Goal: Task Accomplishment & Management: Use online tool/utility

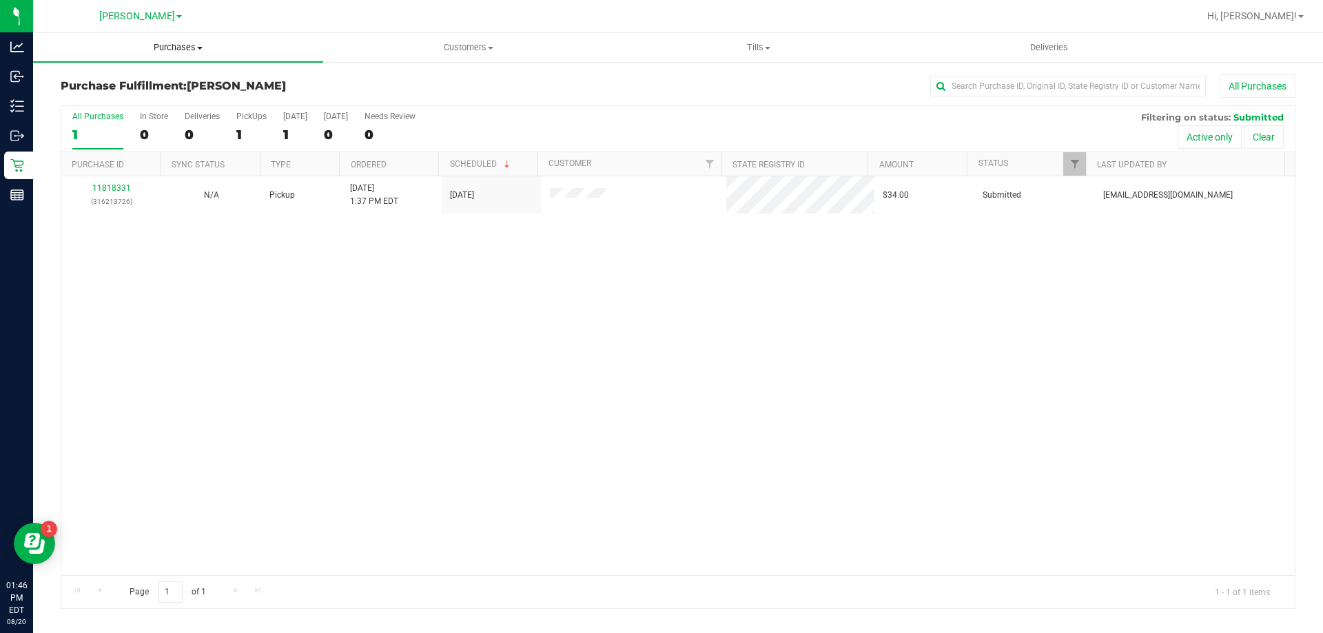
click at [199, 53] on span "Purchases" at bounding box center [178, 47] width 290 height 12
click at [187, 92] on li "Fulfillment" at bounding box center [178, 100] width 290 height 17
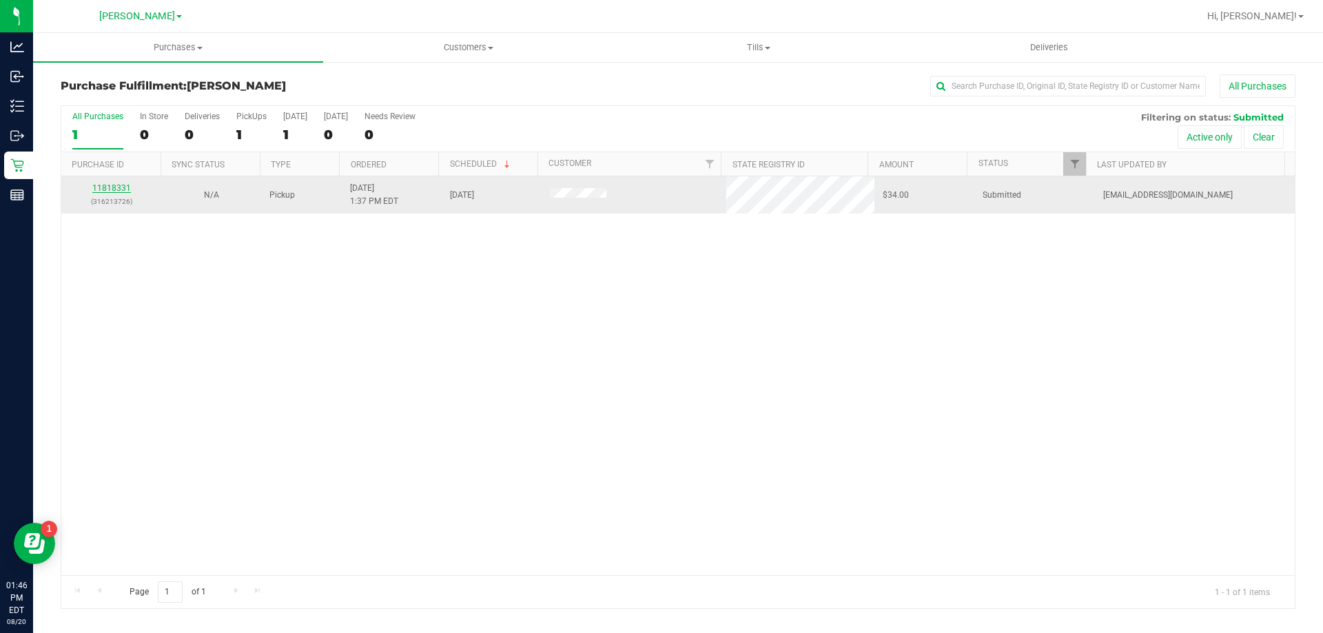
click at [116, 185] on link "11818331" at bounding box center [111, 188] width 39 height 10
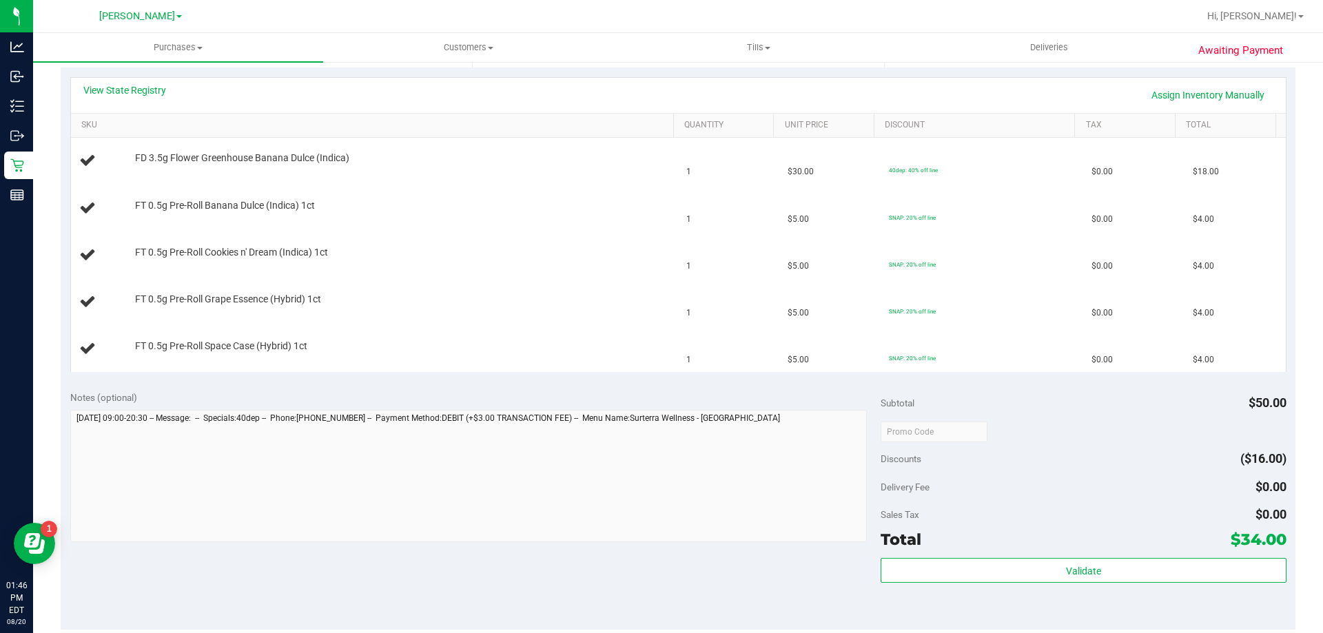
scroll to position [345, 0]
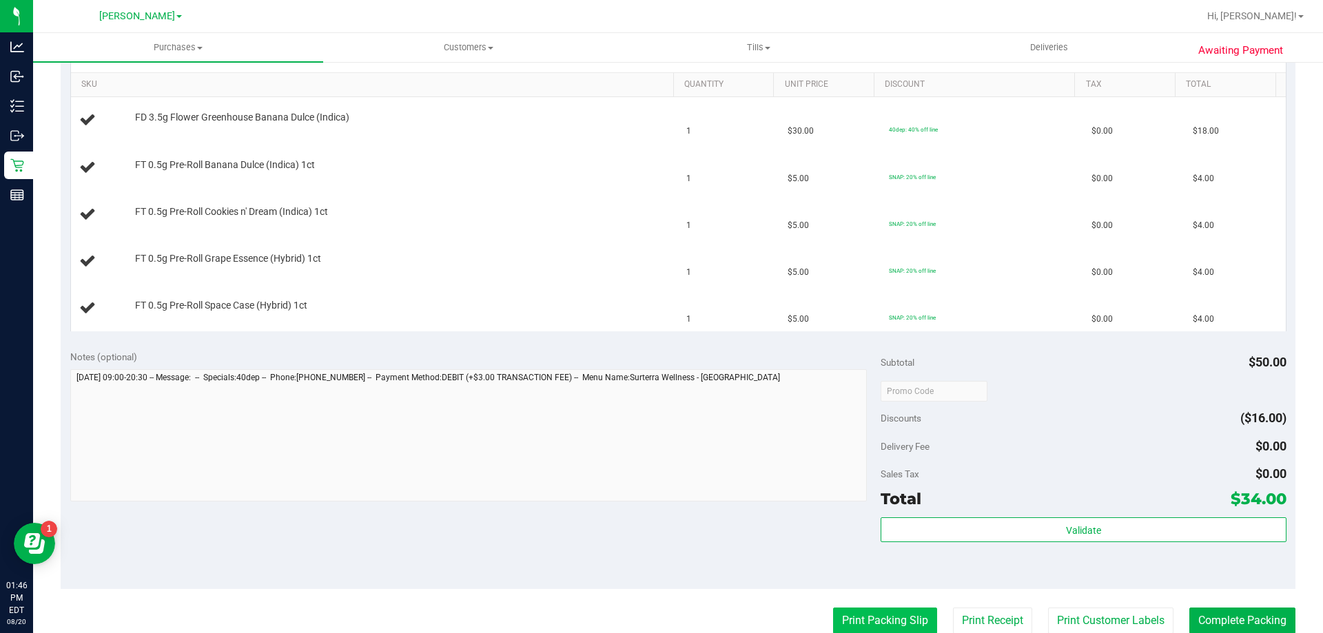
click at [888, 612] on button "Print Packing Slip" at bounding box center [885, 621] width 104 height 26
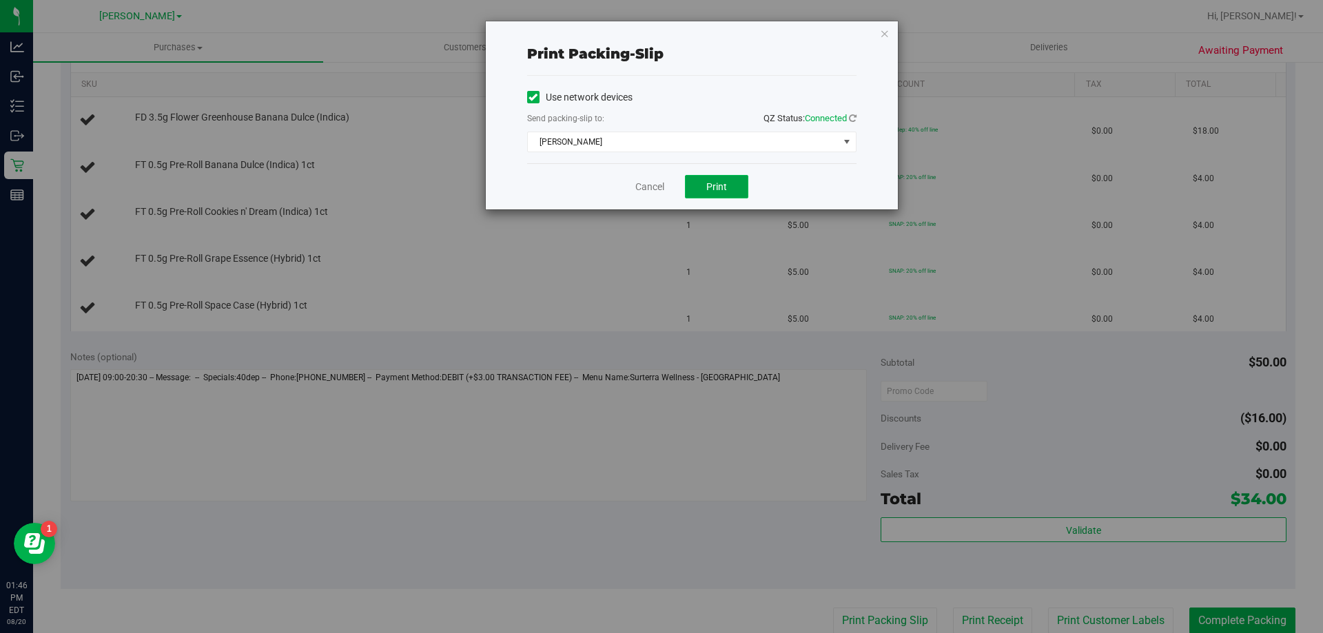
click at [712, 181] on span "Print" at bounding box center [716, 186] width 21 height 11
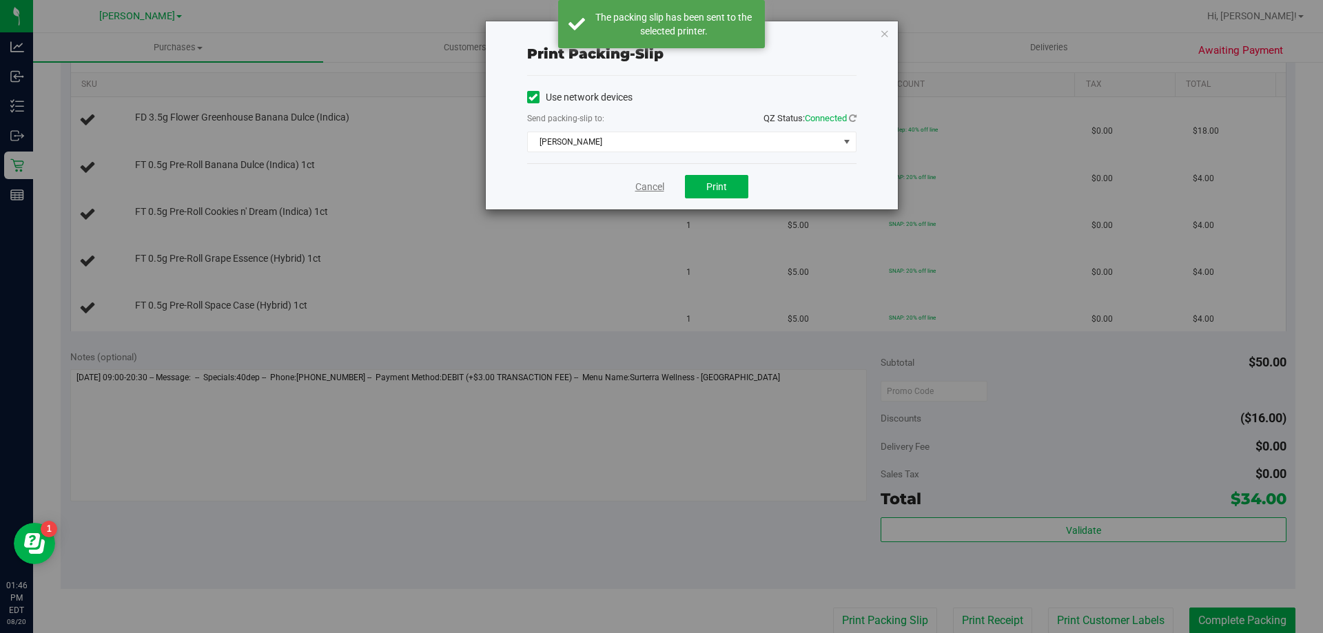
click at [646, 192] on link "Cancel" at bounding box center [649, 187] width 29 height 14
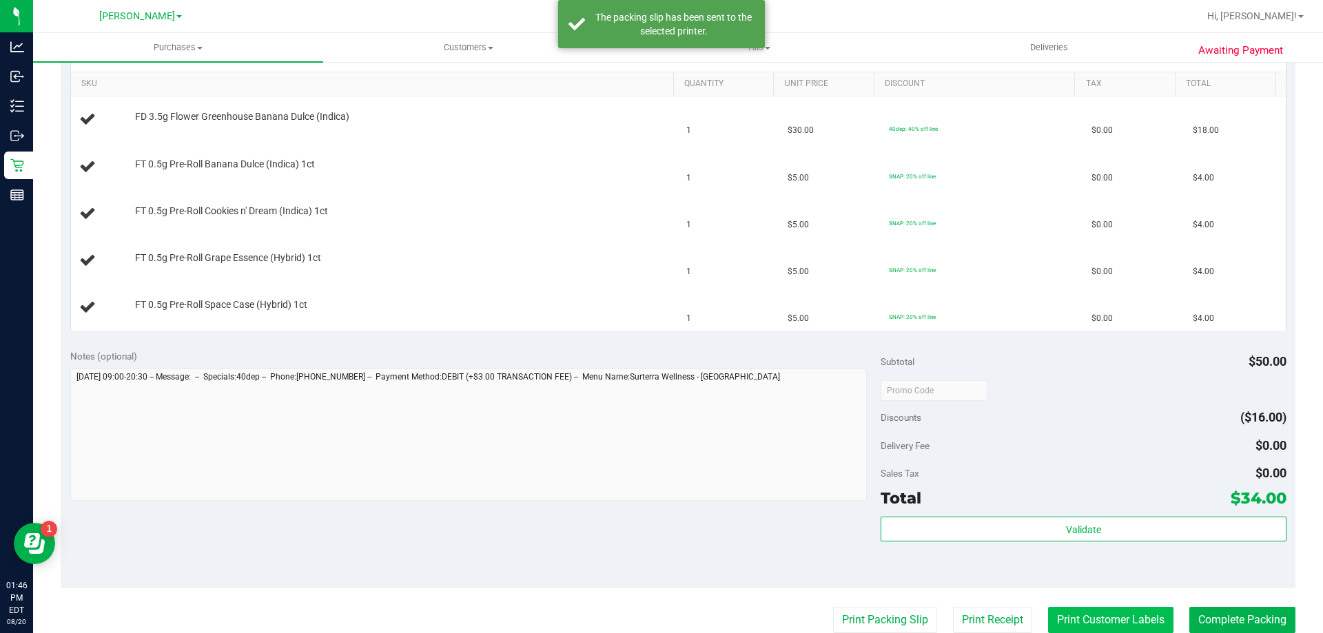
click at [1138, 609] on button "Print Customer Labels" at bounding box center [1110, 620] width 125 height 26
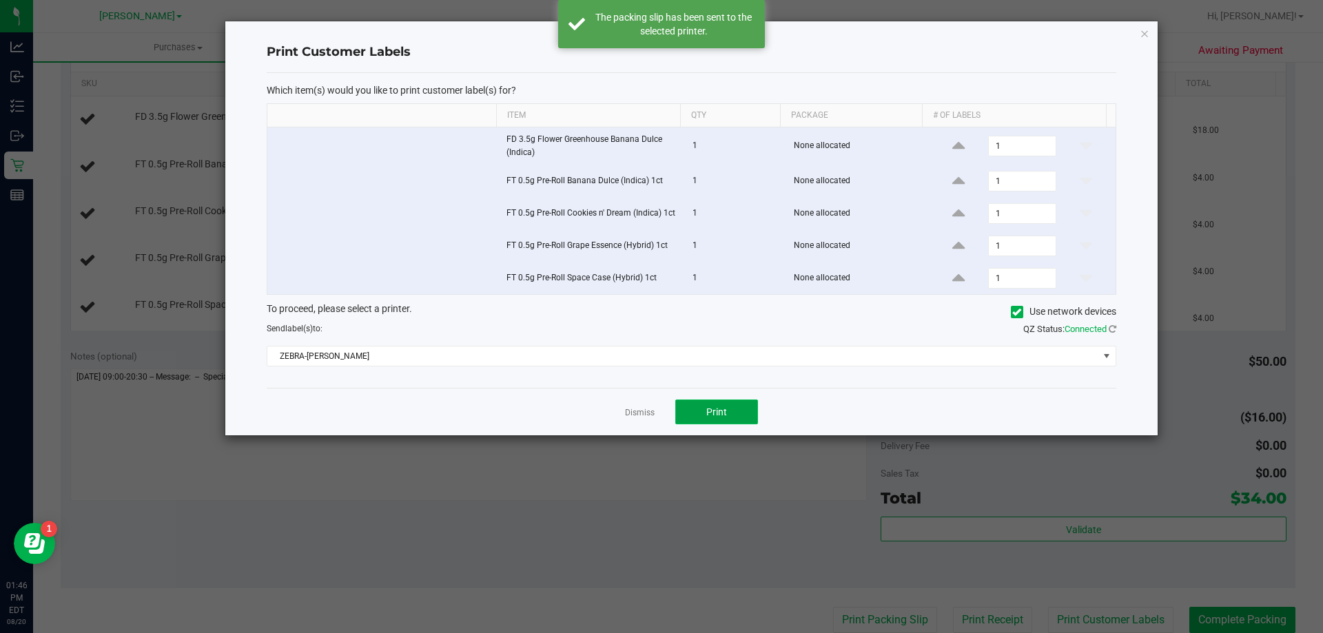
click at [706, 413] on button "Print" at bounding box center [716, 412] width 83 height 25
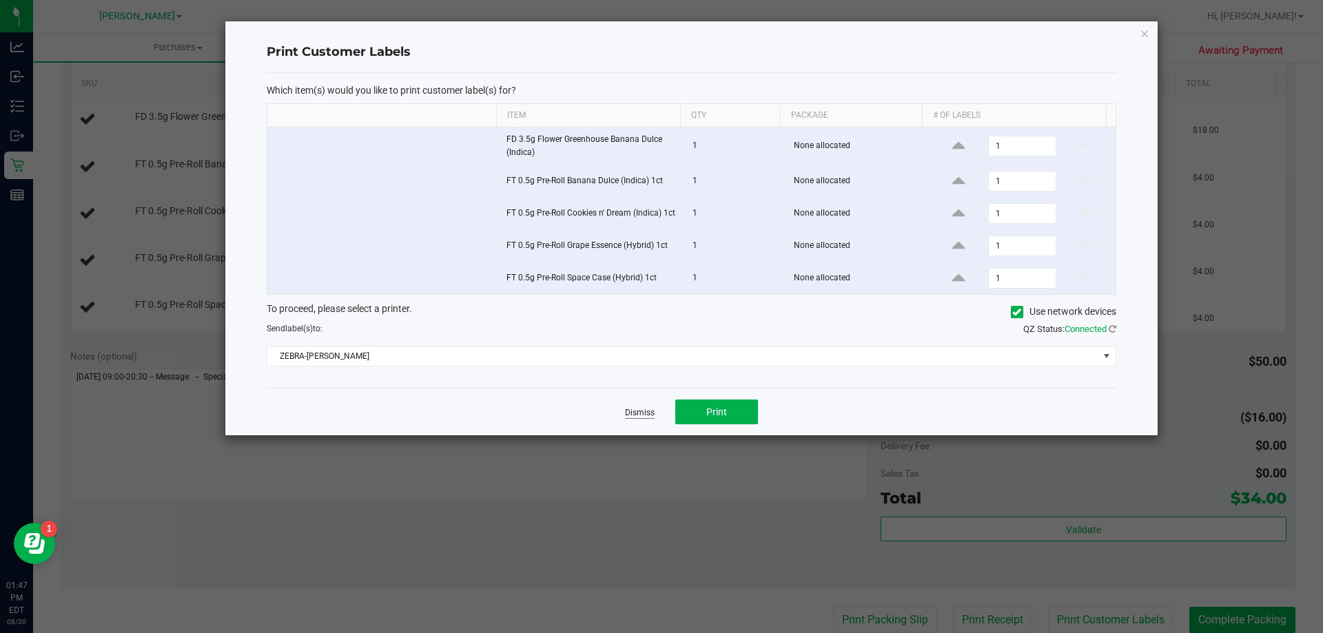
click at [644, 419] on link "Dismiss" at bounding box center [640, 413] width 30 height 12
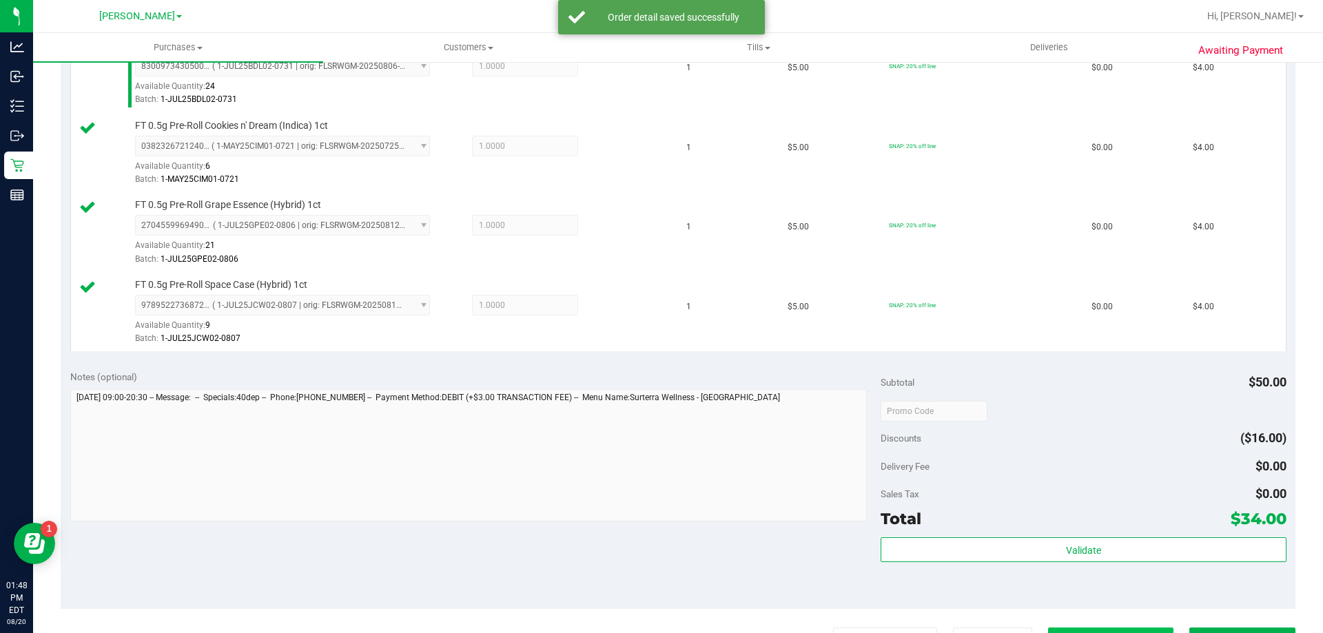
scroll to position [621, 0]
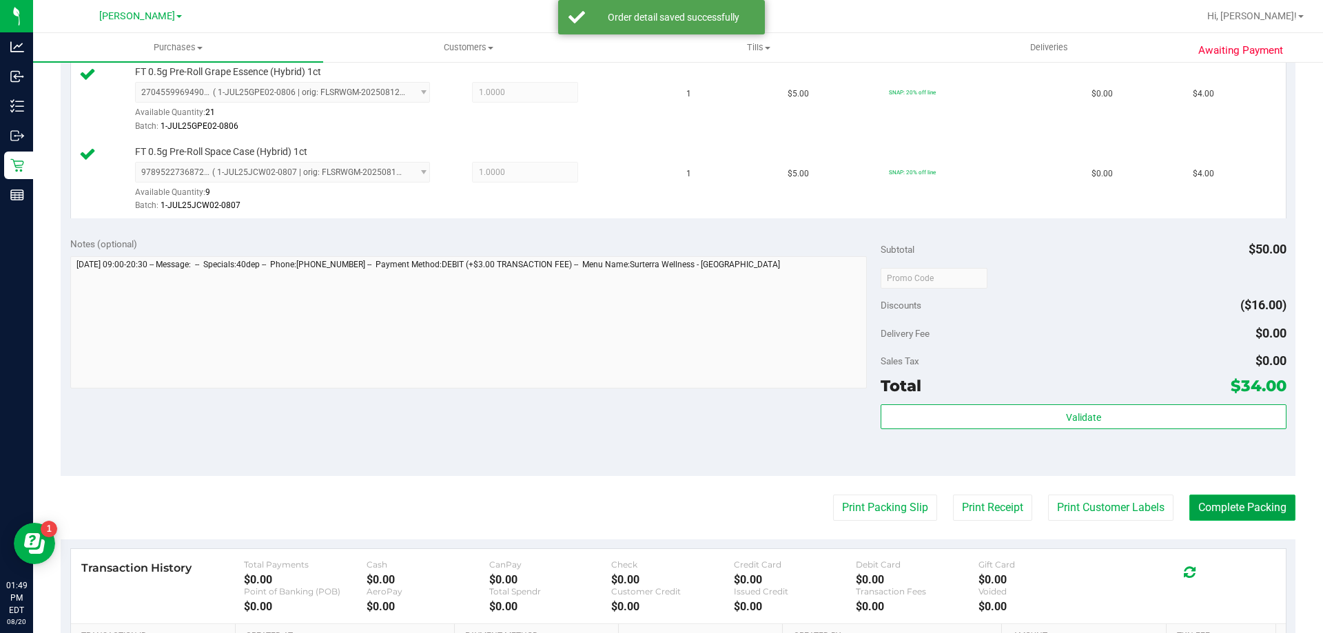
click at [1214, 501] on button "Complete Packing" at bounding box center [1242, 508] width 106 height 26
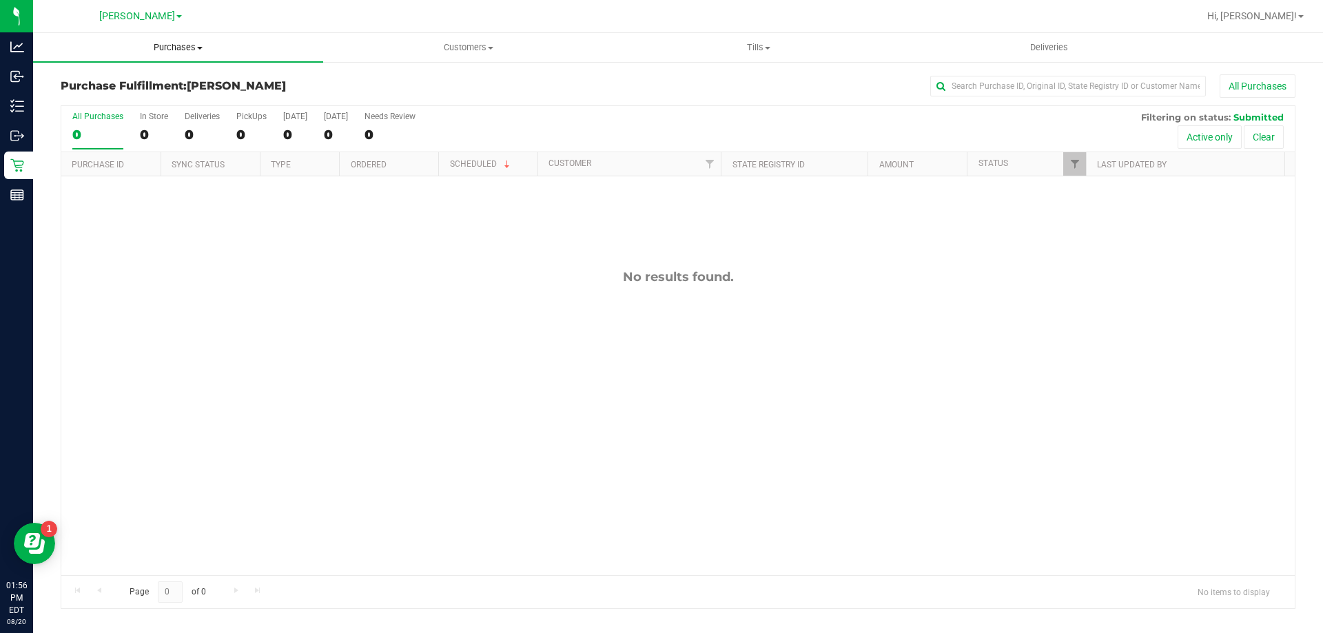
click at [175, 46] on span "Purchases" at bounding box center [178, 47] width 290 height 12
